Goal: Book appointment/travel/reservation

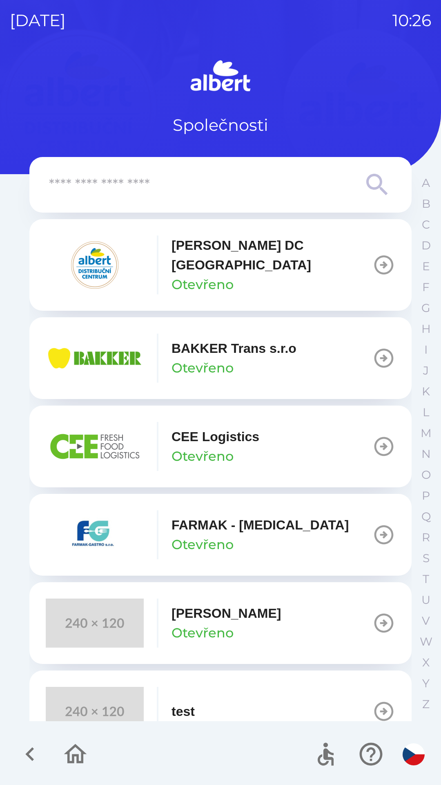
click at [208, 346] on p "BAKKER Trans s.r.o" at bounding box center [234, 348] width 125 height 20
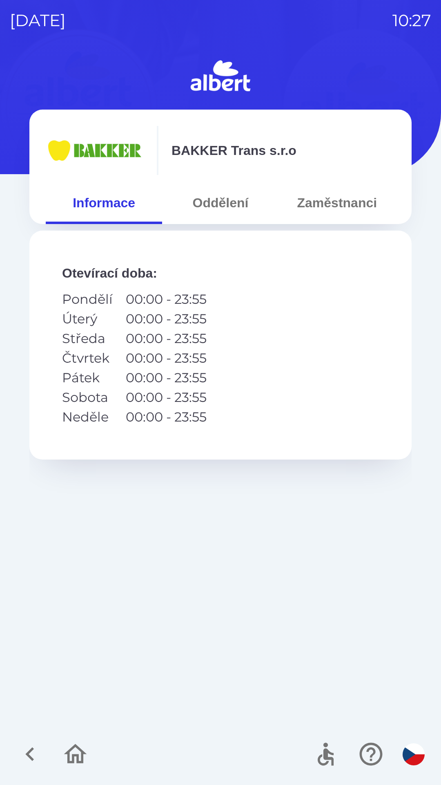
click at [25, 748] on icon "button" at bounding box center [29, 753] width 27 height 27
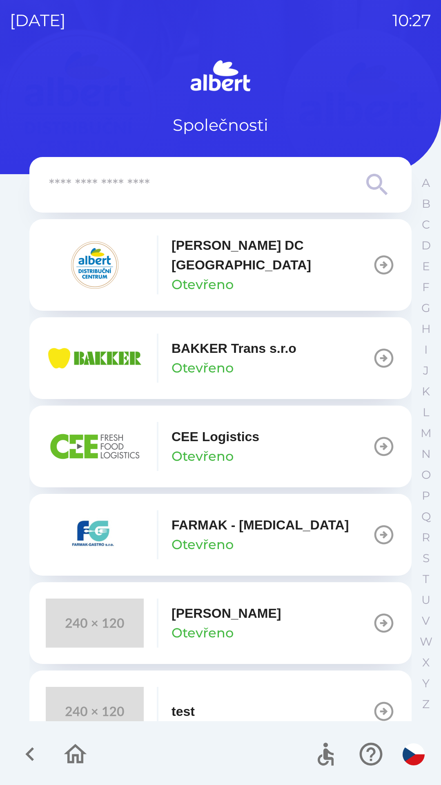
click at [76, 752] on icon "button" at bounding box center [75, 753] width 27 height 27
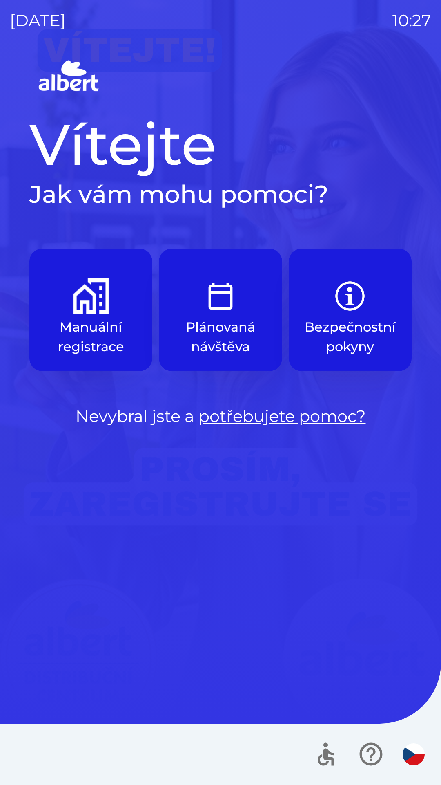
click at [89, 309] on img "button" at bounding box center [91, 296] width 36 height 36
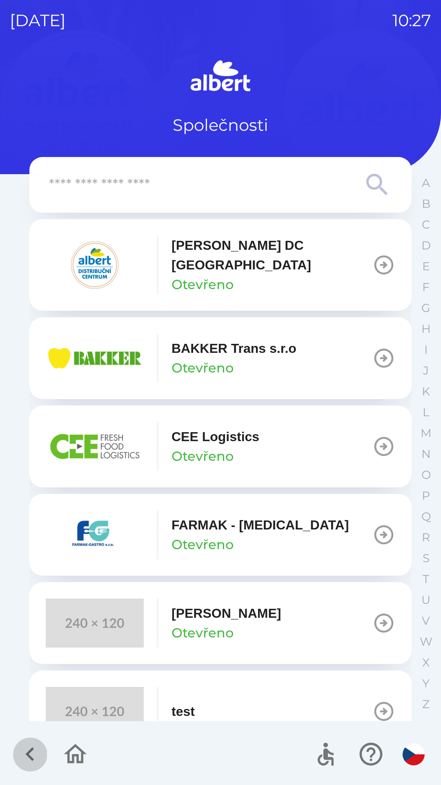
click at [31, 752] on icon "button" at bounding box center [29, 754] width 9 height 14
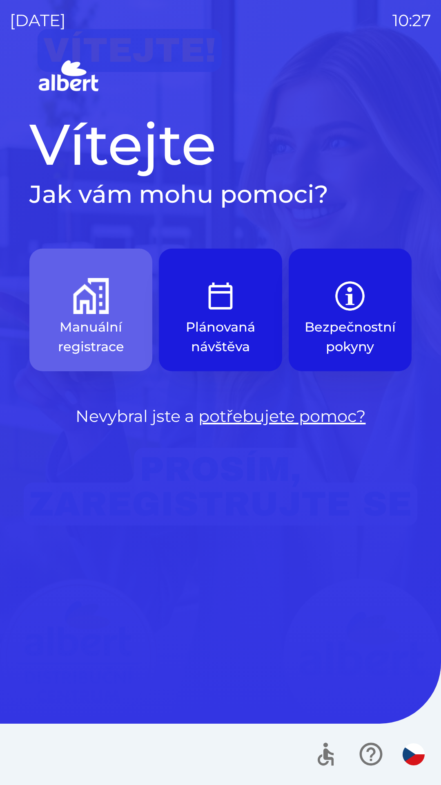
click at [93, 311] on img "button" at bounding box center [91, 296] width 36 height 36
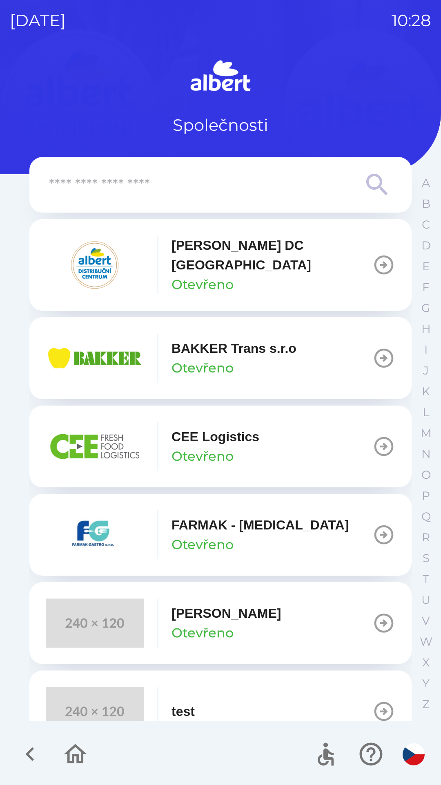
click at [374, 349] on icon "button" at bounding box center [384, 358] width 23 height 23
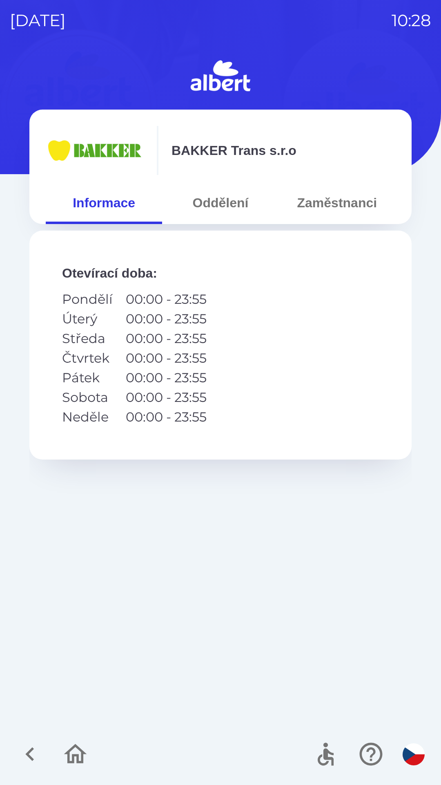
click at [226, 202] on button "Oddělení" at bounding box center [220, 202] width 116 height 29
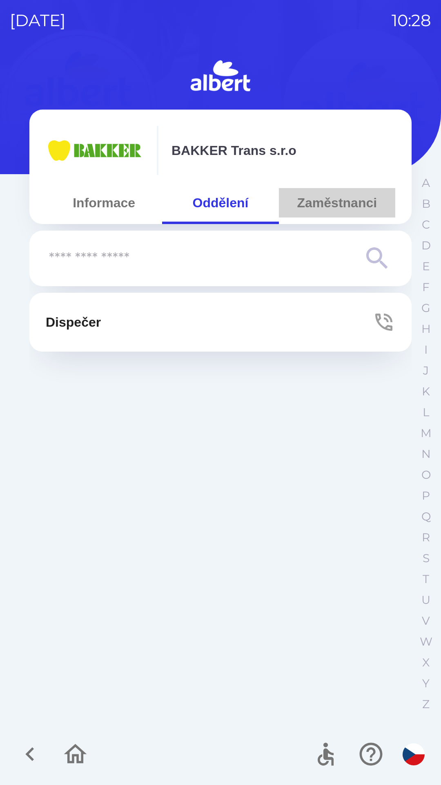
click at [340, 201] on button "Zaměstnanci" at bounding box center [337, 202] width 116 height 29
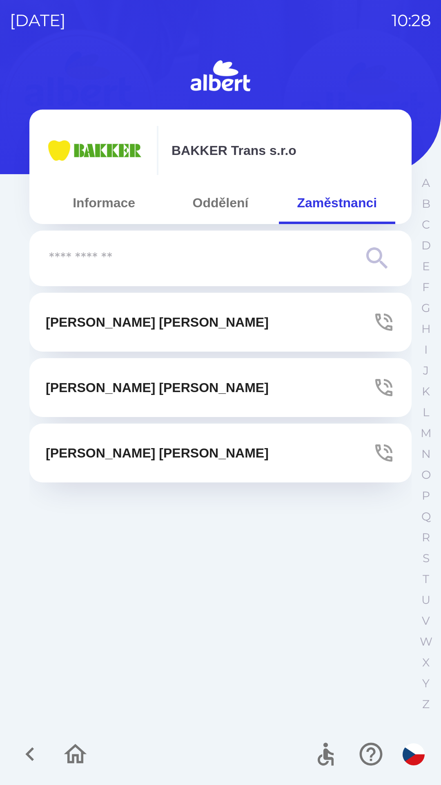
click at [26, 760] on icon "button" at bounding box center [29, 753] width 27 height 27
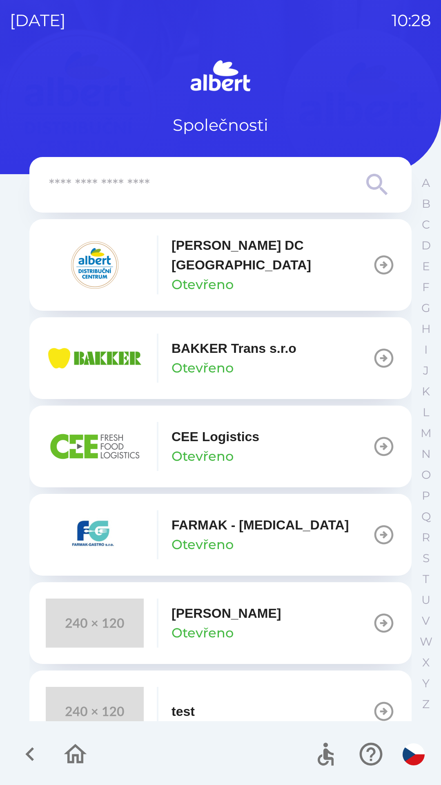
click at [75, 750] on icon "button" at bounding box center [75, 753] width 27 height 27
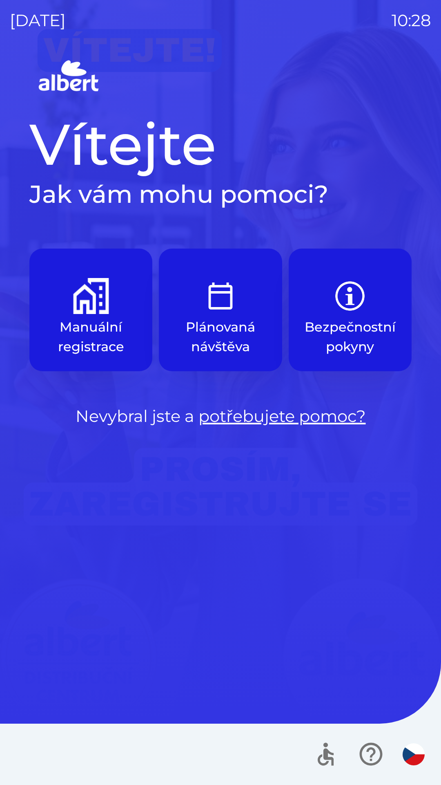
click at [91, 303] on img "button" at bounding box center [91, 296] width 36 height 36
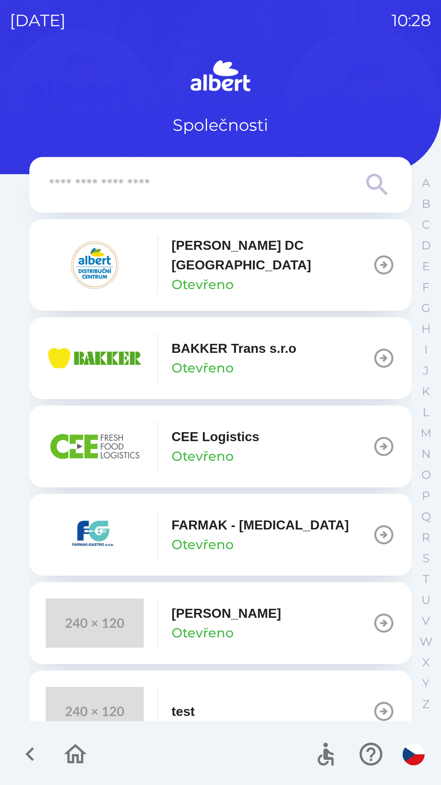
scroll to position [21, 0]
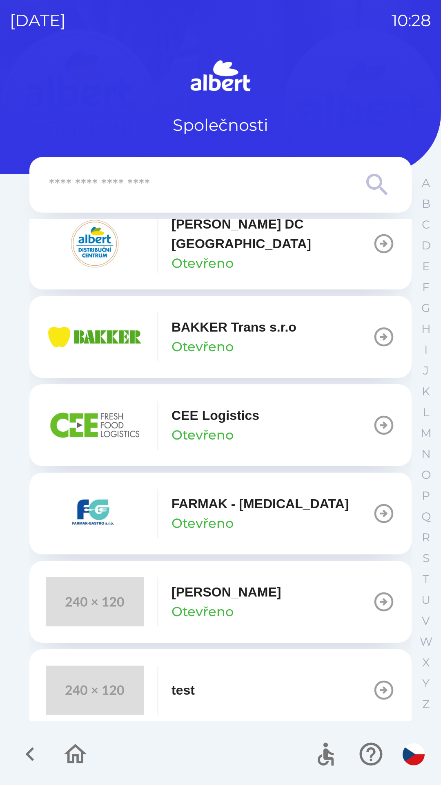
click at [25, 744] on icon "button" at bounding box center [29, 753] width 27 height 27
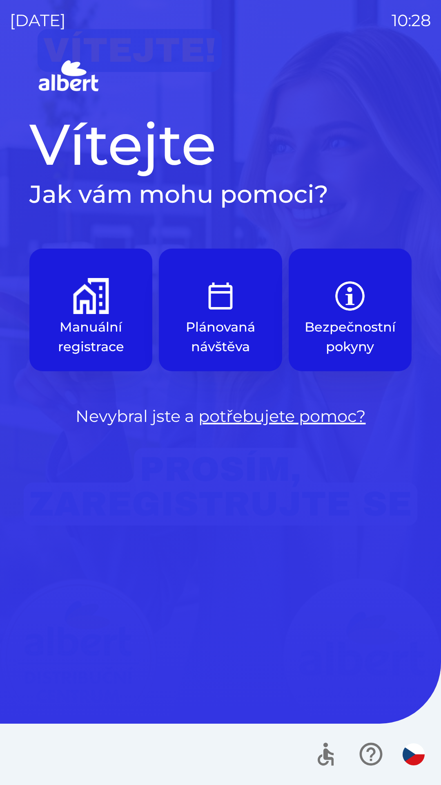
click at [217, 298] on img "button" at bounding box center [221, 296] width 36 height 36
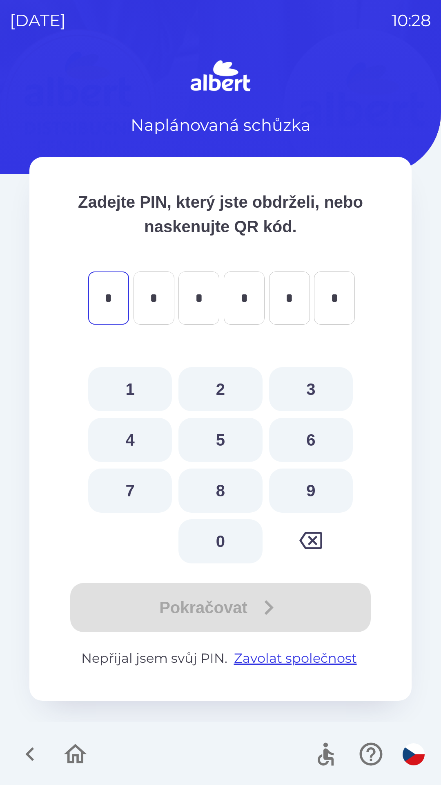
click at [26, 749] on icon "button" at bounding box center [29, 753] width 27 height 27
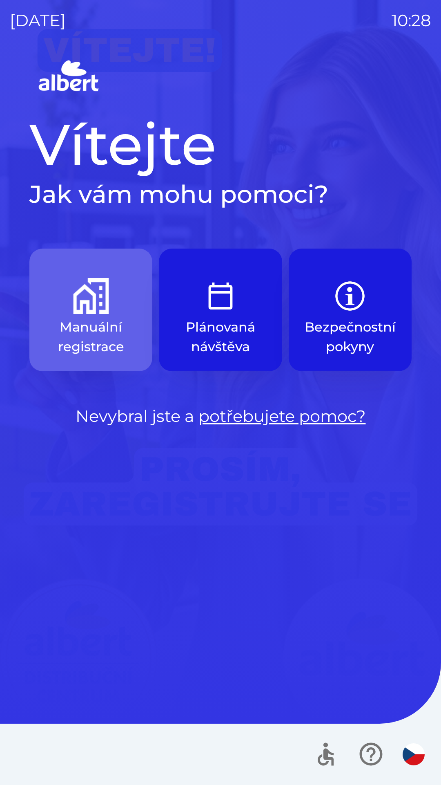
click at [89, 307] on img "button" at bounding box center [91, 296] width 36 height 36
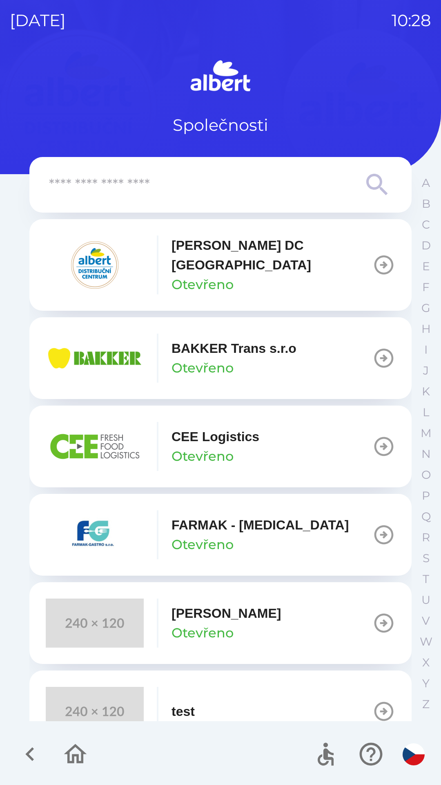
click at [183, 338] on p "BAKKER Trans s.r.o" at bounding box center [234, 348] width 125 height 20
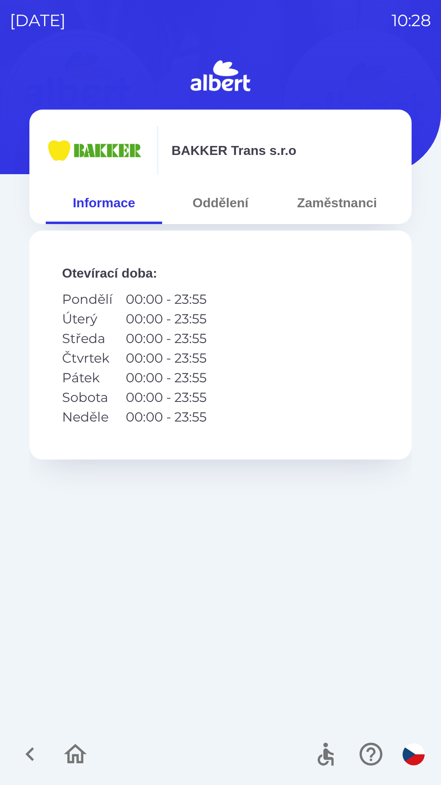
click at [208, 203] on button "Oddělení" at bounding box center [220, 202] width 116 height 29
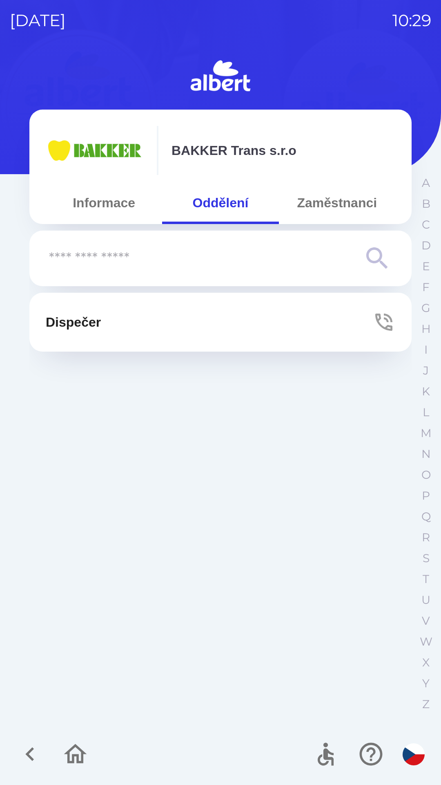
click at [89, 324] on p "Dispečer" at bounding box center [73, 322] width 55 height 20
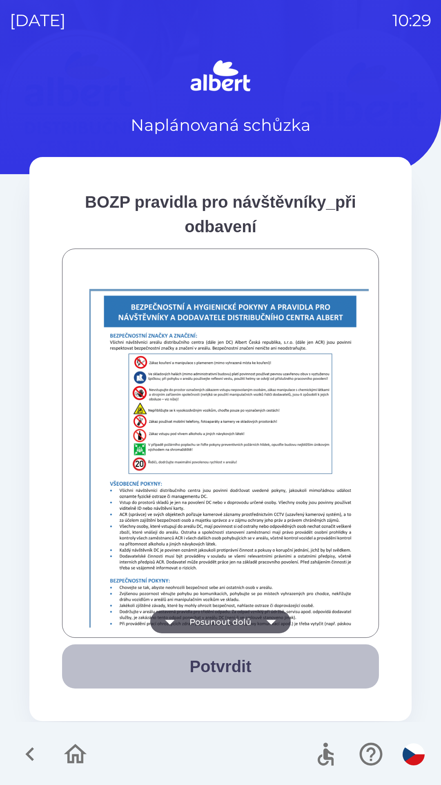
click at [208, 665] on button "Potvrdit" at bounding box center [220, 666] width 317 height 44
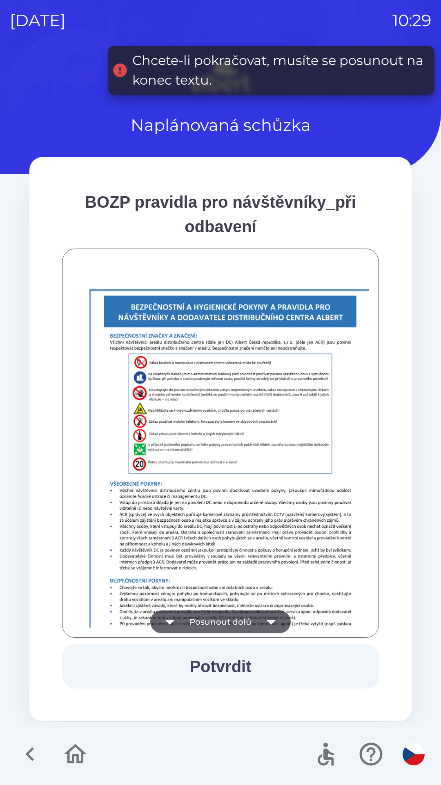
click at [263, 618] on icon "button" at bounding box center [271, 621] width 23 height 23
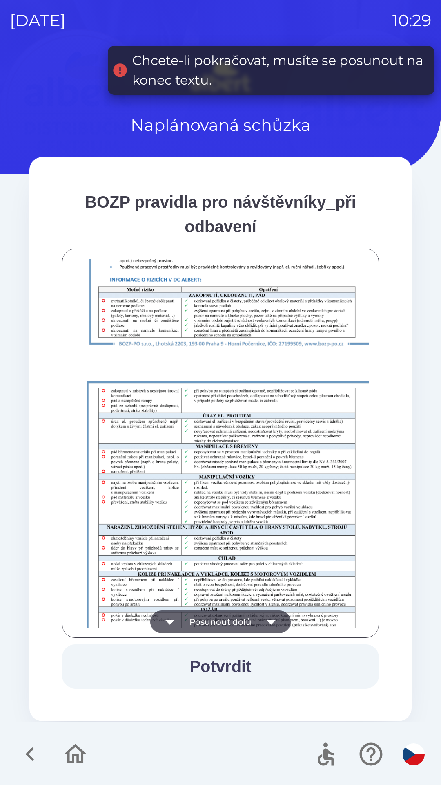
click at [271, 620] on icon "button" at bounding box center [270, 622] width 9 height 5
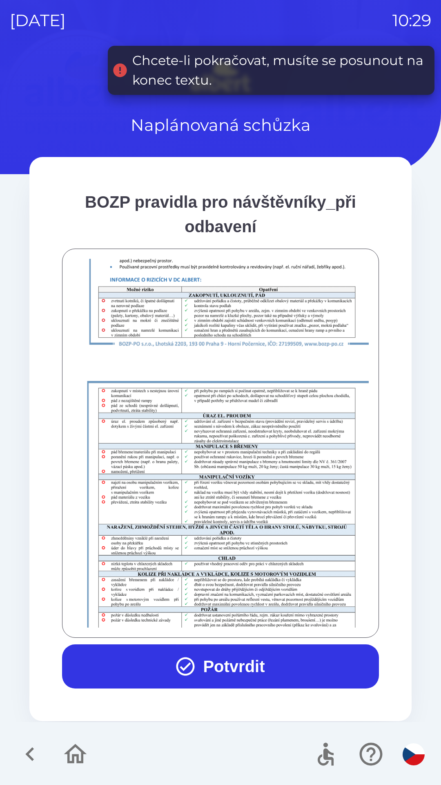
scroll to position [574, 0]
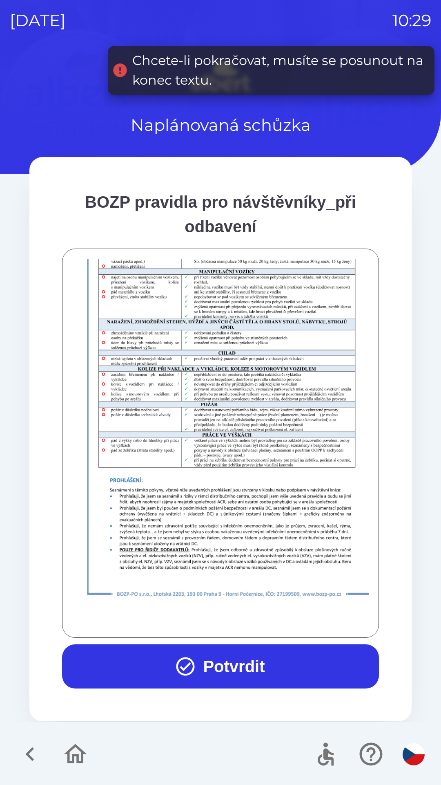
click at [274, 625] on div at bounding box center [220, 443] width 297 height 369
click at [233, 665] on button "Potvrdit" at bounding box center [220, 666] width 317 height 44
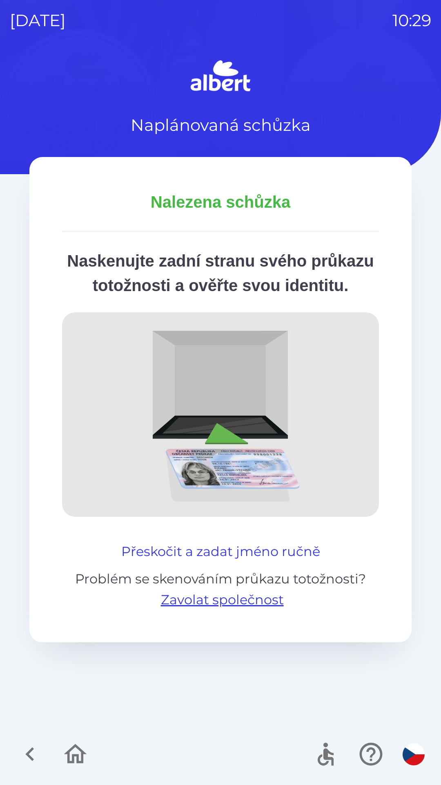
click at [201, 561] on button "Přeskočit a zadat jméno ručně" at bounding box center [221, 552] width 206 height 20
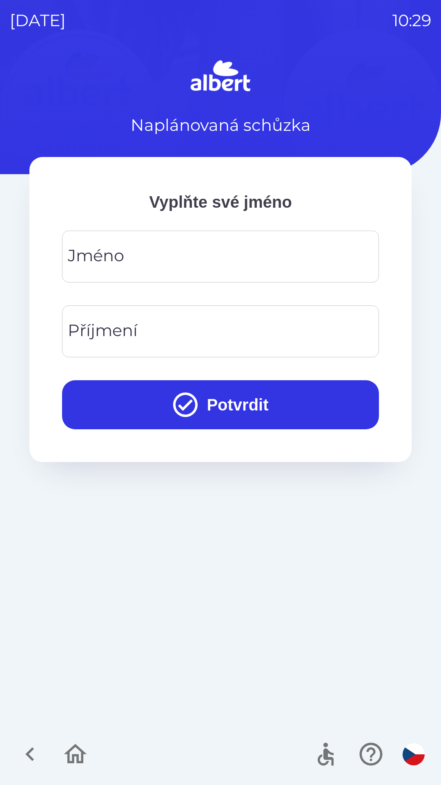
click at [97, 266] on div "[PERSON_NAME]" at bounding box center [220, 257] width 317 height 52
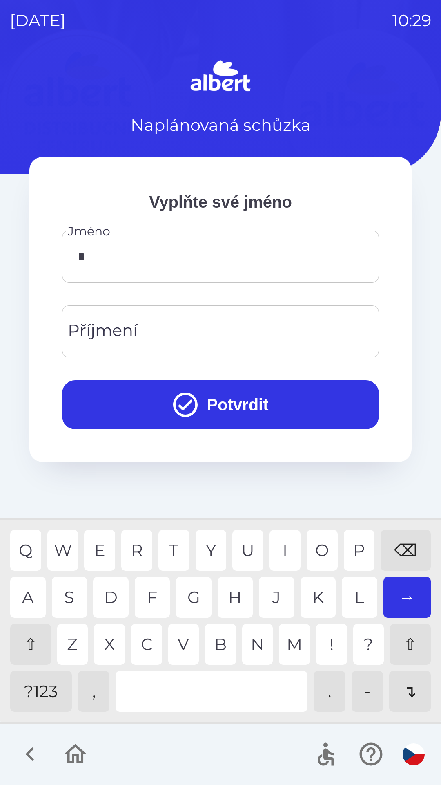
click at [315, 591] on div "K" at bounding box center [319, 597] width 36 height 41
click at [25, 603] on div "A" at bounding box center [28, 597] width 36 height 41
type input "*****"
click at [118, 333] on div "Příjmení Příjmení" at bounding box center [220, 331] width 317 height 52
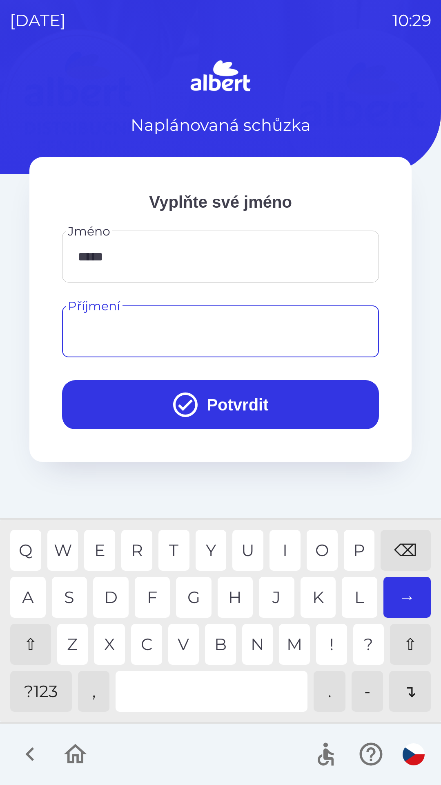
click at [34, 650] on div "⇧" at bounding box center [30, 644] width 41 height 41
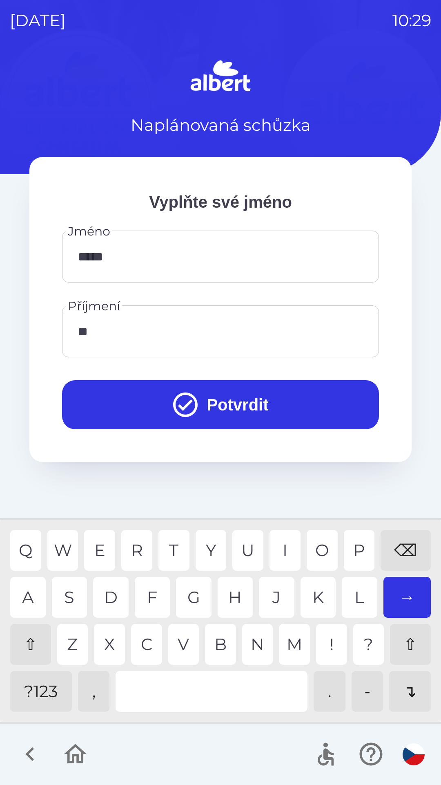
click at [281, 537] on div "I" at bounding box center [285, 550] width 31 height 41
click at [106, 558] on div "E" at bounding box center [99, 550] width 31 height 41
click at [280, 543] on div "I" at bounding box center [285, 550] width 31 height 41
type input "********"
click at [223, 402] on button "Potvrdit" at bounding box center [220, 404] width 317 height 49
